Goal: Task Accomplishment & Management: Manage account settings

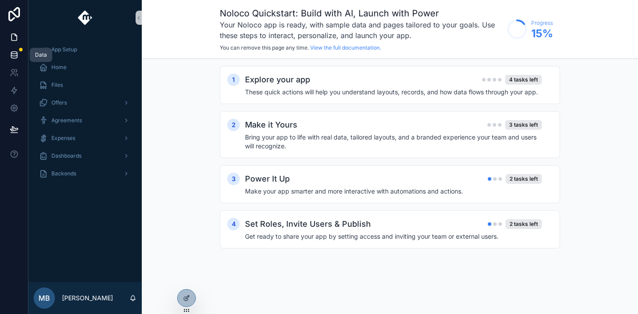
click at [13, 55] on icon at bounding box center [14, 55] width 9 height 9
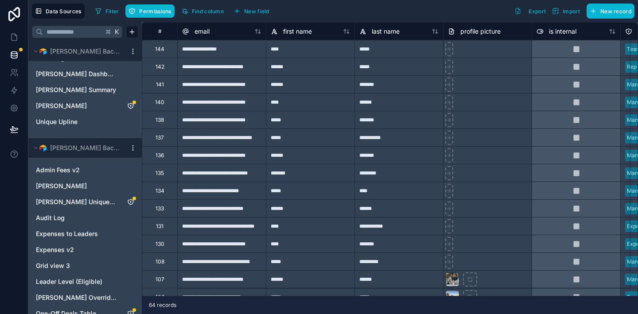
scroll to position [485, 0]
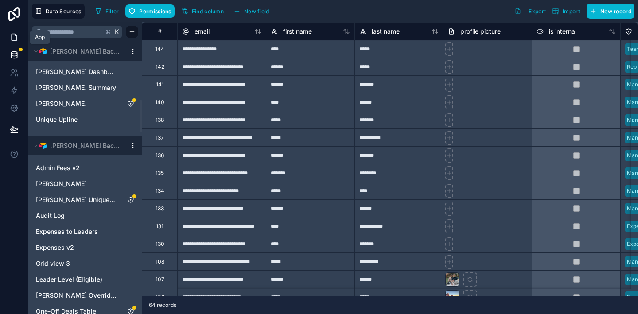
click at [14, 33] on icon at bounding box center [14, 37] width 9 height 9
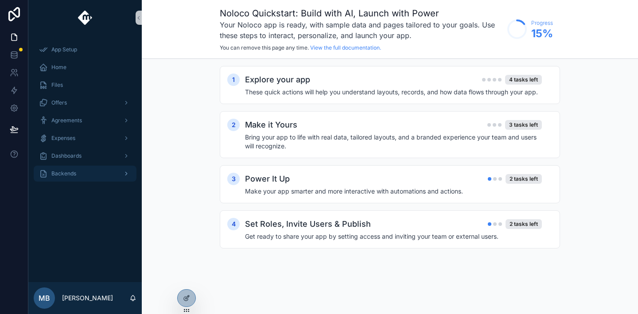
click at [127, 172] on icon "scrollable content" at bounding box center [126, 174] width 6 height 6
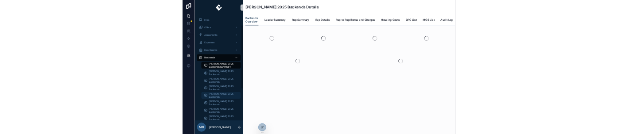
scroll to position [44, 0]
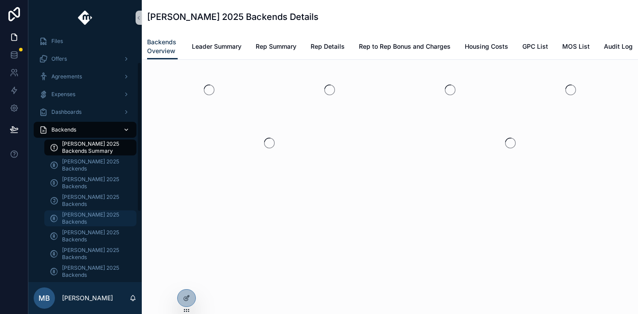
click at [87, 221] on span "[PERSON_NAME] 2025 Backends" at bounding box center [95, 218] width 66 height 14
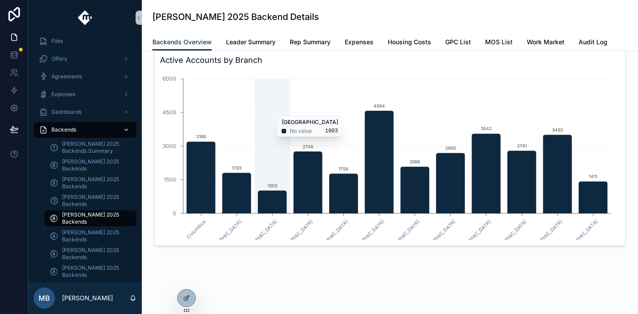
scroll to position [70, 0]
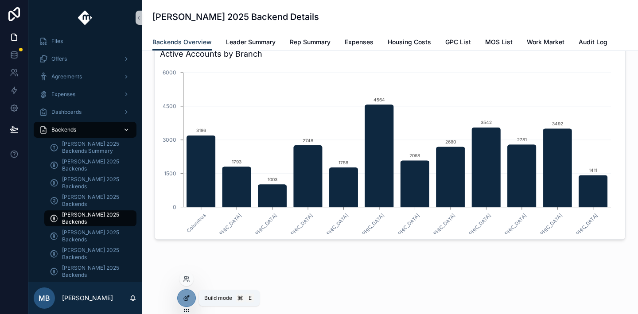
click at [190, 298] on icon at bounding box center [186, 298] width 7 height 7
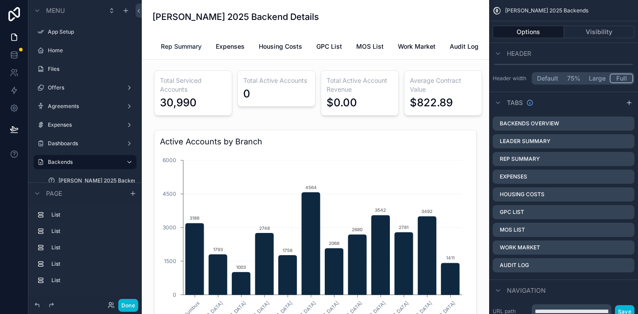
scroll to position [0, 0]
click at [215, 47] on span "Leader Summary" at bounding box center [221, 46] width 50 height 9
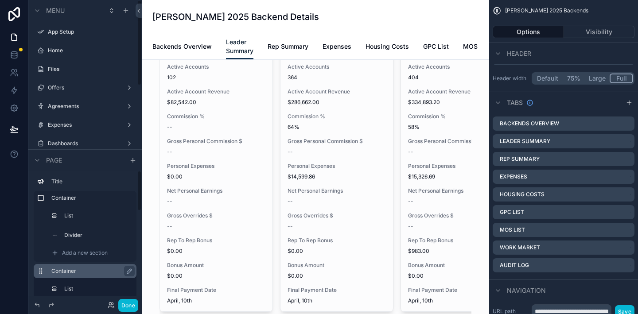
scroll to position [267, 0]
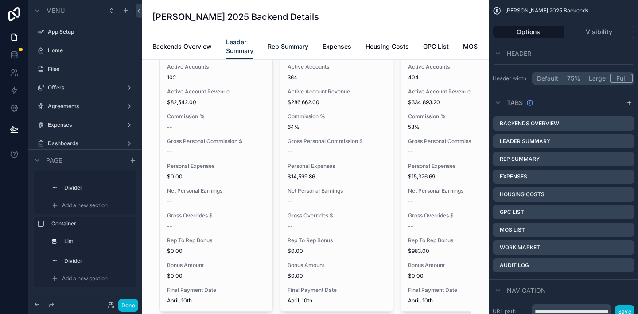
click at [297, 46] on span "Rep Summary" at bounding box center [288, 46] width 41 height 9
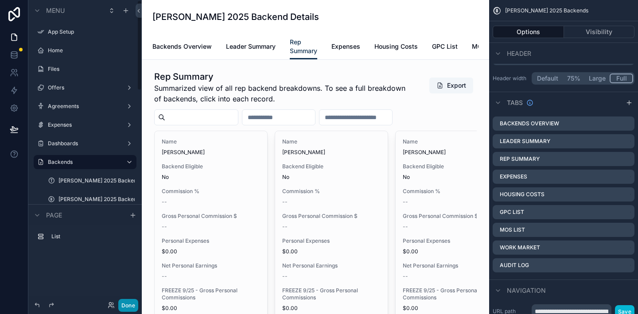
click at [133, 307] on button "Done" at bounding box center [128, 305] width 20 height 13
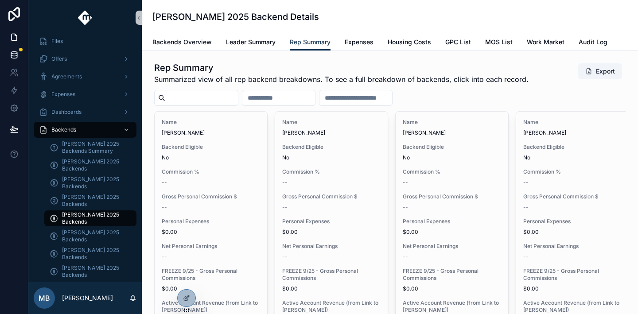
click at [14, 57] on icon at bounding box center [14, 55] width 9 height 9
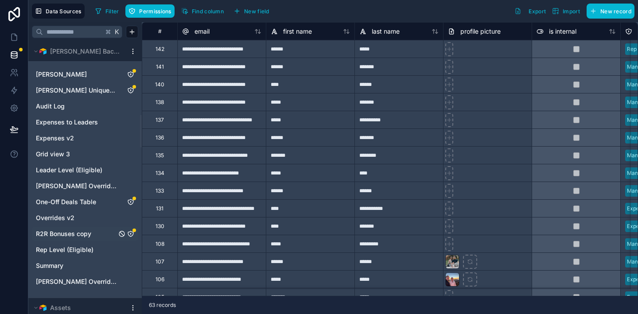
scroll to position [585, 0]
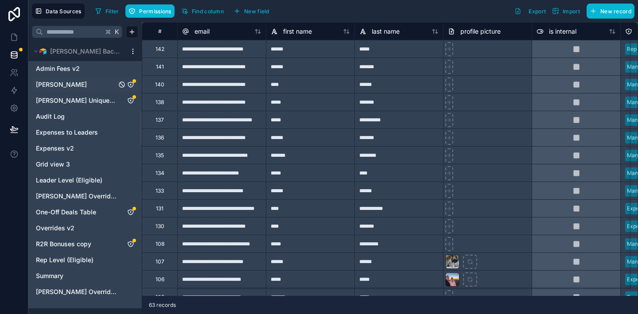
click at [63, 82] on span "[PERSON_NAME]" at bounding box center [61, 84] width 51 height 9
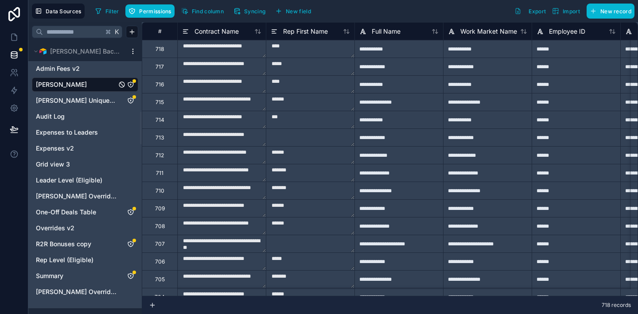
click at [133, 84] on icon "Andrew Moffat" at bounding box center [130, 84] width 5 height 5
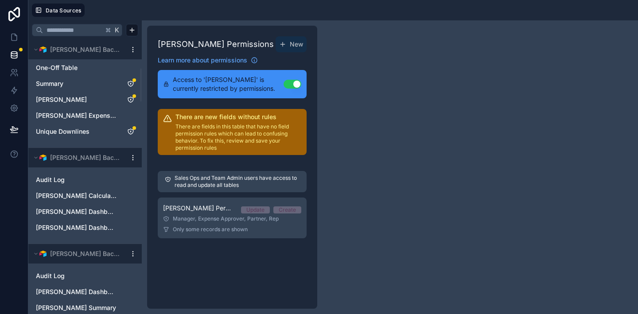
scroll to position [421, 0]
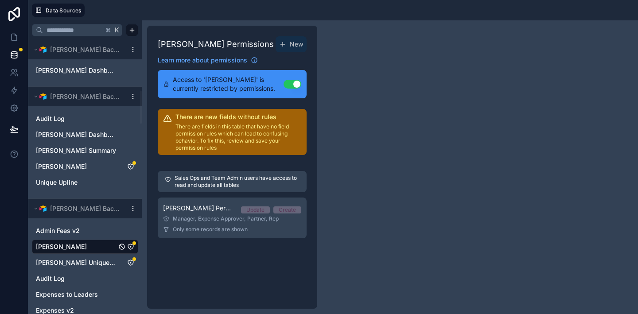
click at [93, 248] on link "[PERSON_NAME]" at bounding box center [76, 246] width 81 height 9
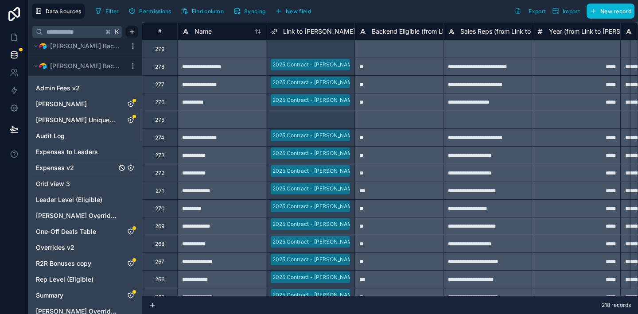
scroll to position [556, 0]
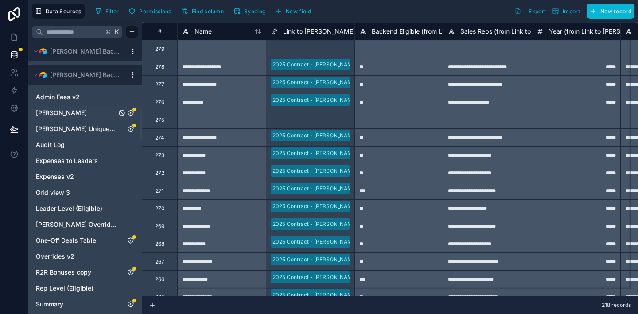
click at [57, 111] on span "[PERSON_NAME]" at bounding box center [61, 113] width 51 height 9
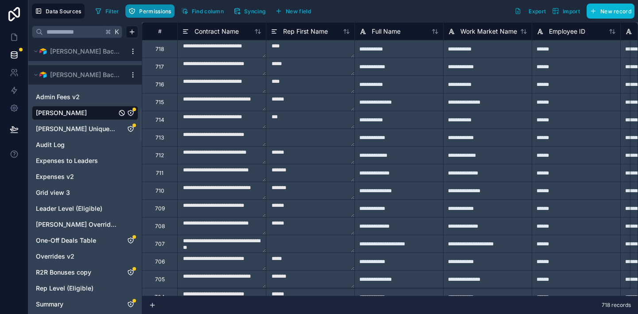
click at [155, 14] on span "Permissions" at bounding box center [155, 11] width 32 height 7
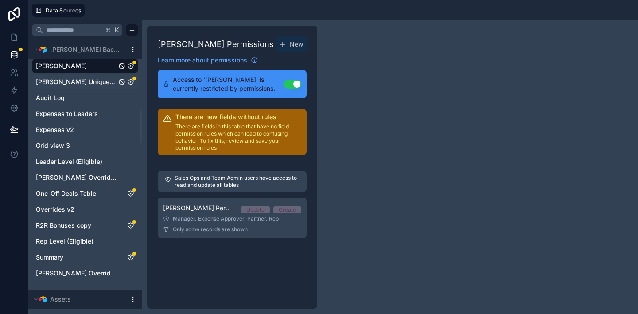
scroll to position [563, 0]
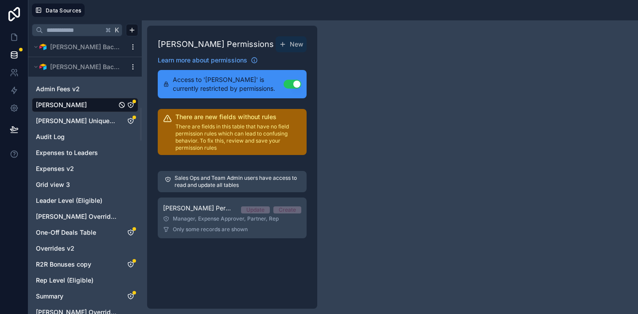
click at [55, 106] on span "[PERSON_NAME]" at bounding box center [61, 105] width 51 height 9
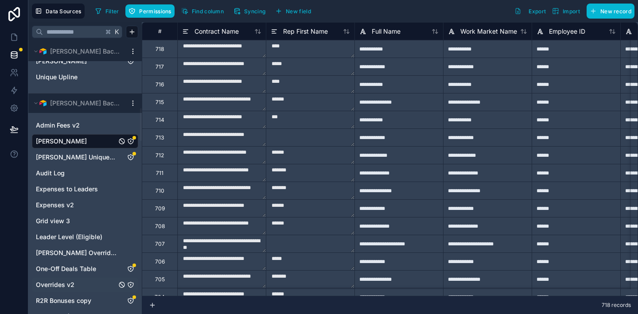
scroll to position [526, 0]
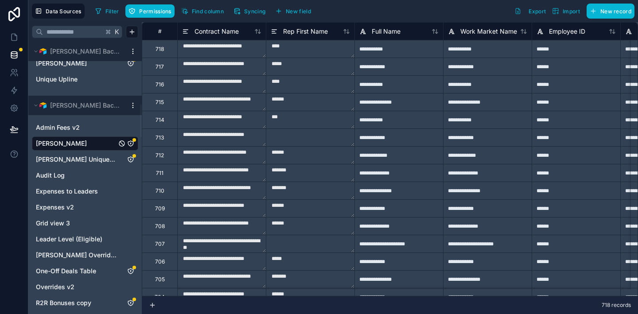
click at [132, 105] on html "Data Sources Filter Permissions Find column Syncing New field Export Import New…" at bounding box center [319, 157] width 638 height 314
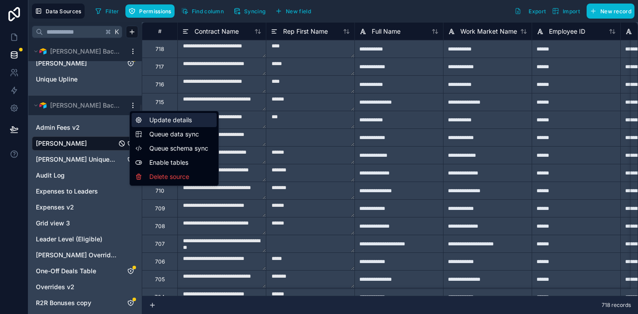
click at [156, 120] on div "Update details" at bounding box center [174, 120] width 85 height 14
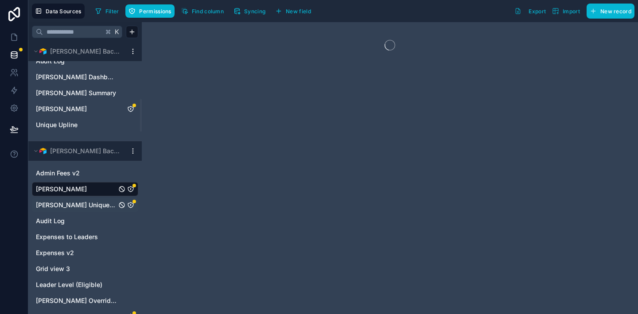
scroll to position [477, 0]
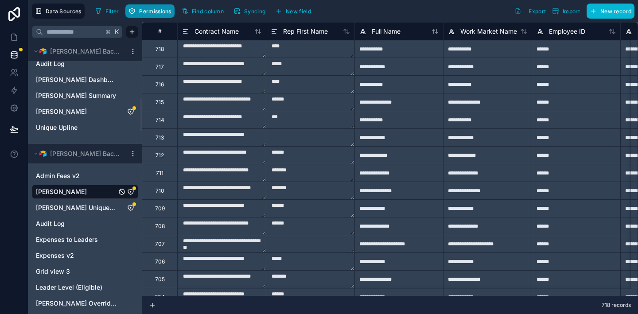
click at [149, 14] on span "Permissions" at bounding box center [155, 11] width 32 height 7
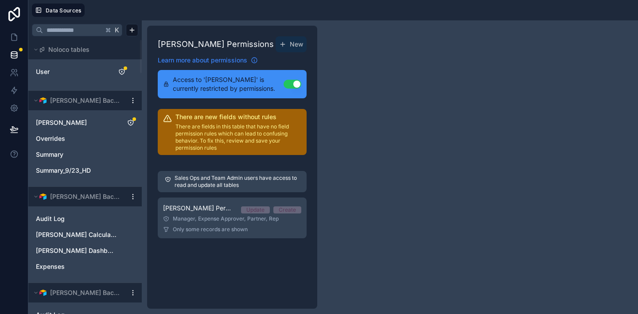
click at [257, 60] on icon at bounding box center [254, 60] width 7 height 7
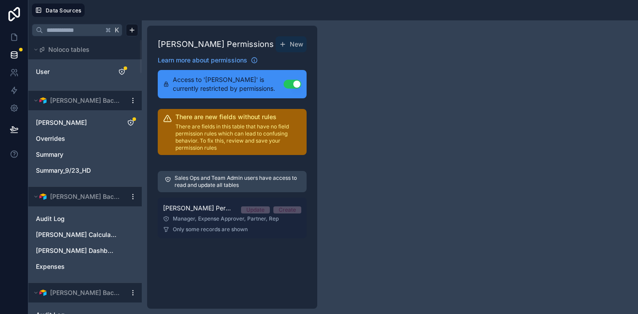
click at [210, 223] on div "Manager, Expense Approver, Partner, Rep" at bounding box center [232, 218] width 138 height 7
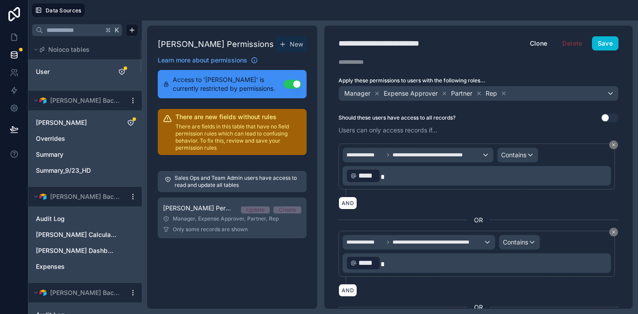
click at [208, 82] on span "Access to '[PERSON_NAME]' is currently restricted by permissions." at bounding box center [228, 84] width 111 height 18
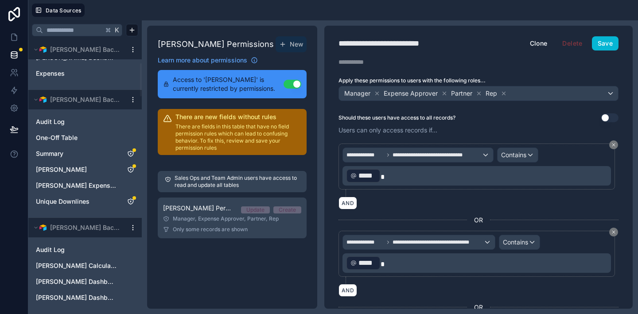
scroll to position [195, 0]
click at [19, 73] on link at bounding box center [14, 73] width 28 height 18
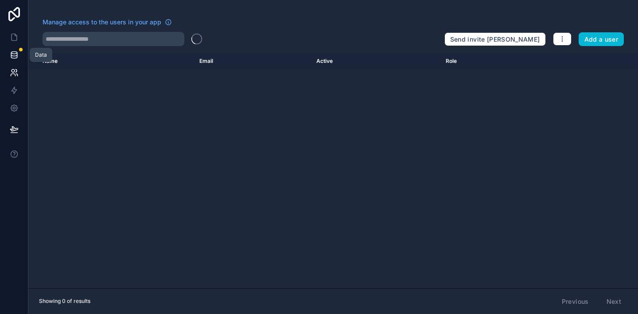
click at [16, 57] on icon at bounding box center [14, 55] width 9 height 9
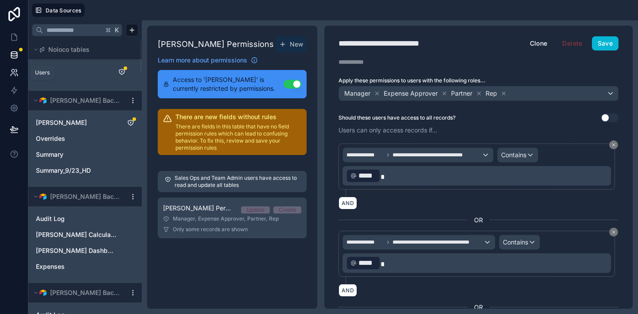
click at [16, 75] on icon at bounding box center [14, 72] width 9 height 9
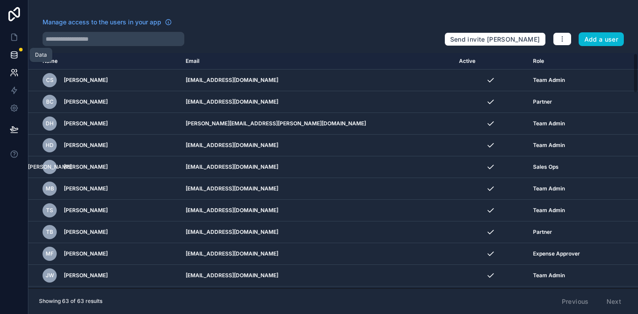
click at [11, 57] on icon at bounding box center [14, 57] width 6 height 4
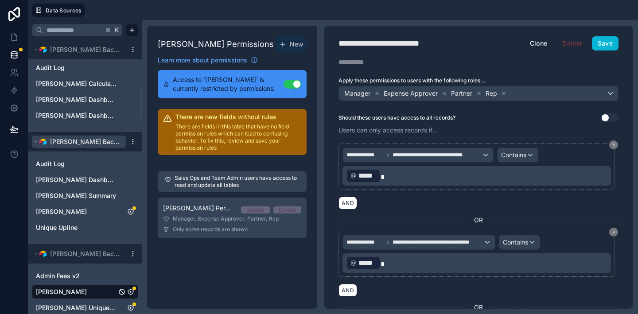
scroll to position [376, 0]
click at [61, 291] on span "[PERSON_NAME]" at bounding box center [61, 291] width 51 height 9
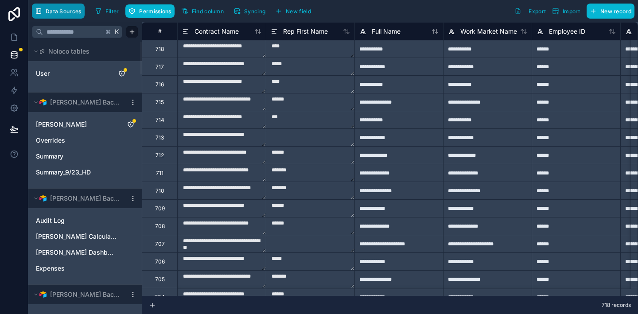
click at [61, 10] on span "Data Sources" at bounding box center [64, 11] width 36 height 7
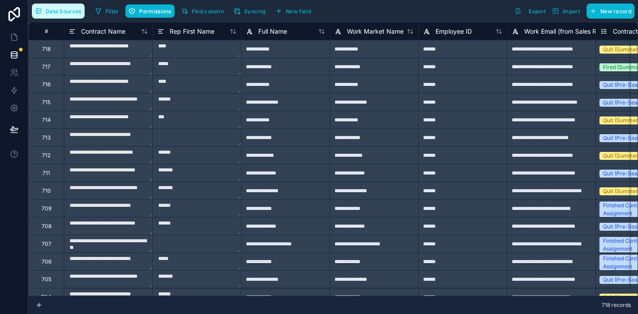
click at [55, 8] on span "Data Sources" at bounding box center [64, 11] width 36 height 7
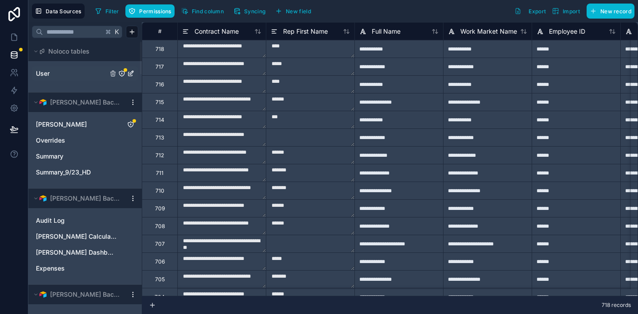
click at [45, 73] on span "User" at bounding box center [43, 73] width 14 height 9
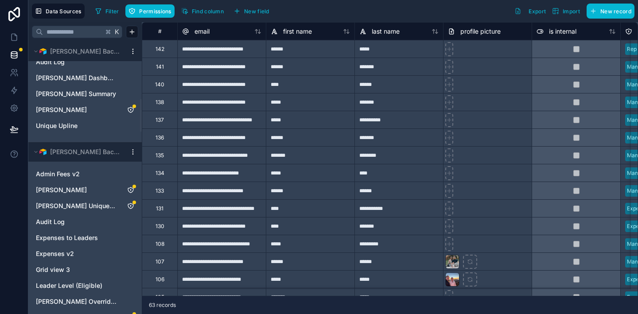
scroll to position [482, 0]
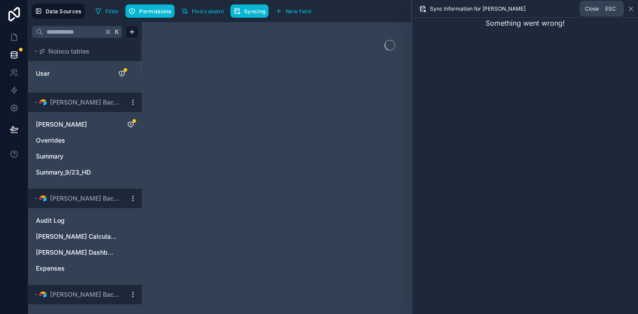
click at [631, 10] on icon at bounding box center [631, 8] width 7 height 7
